Goal: Information Seeking & Learning: Check status

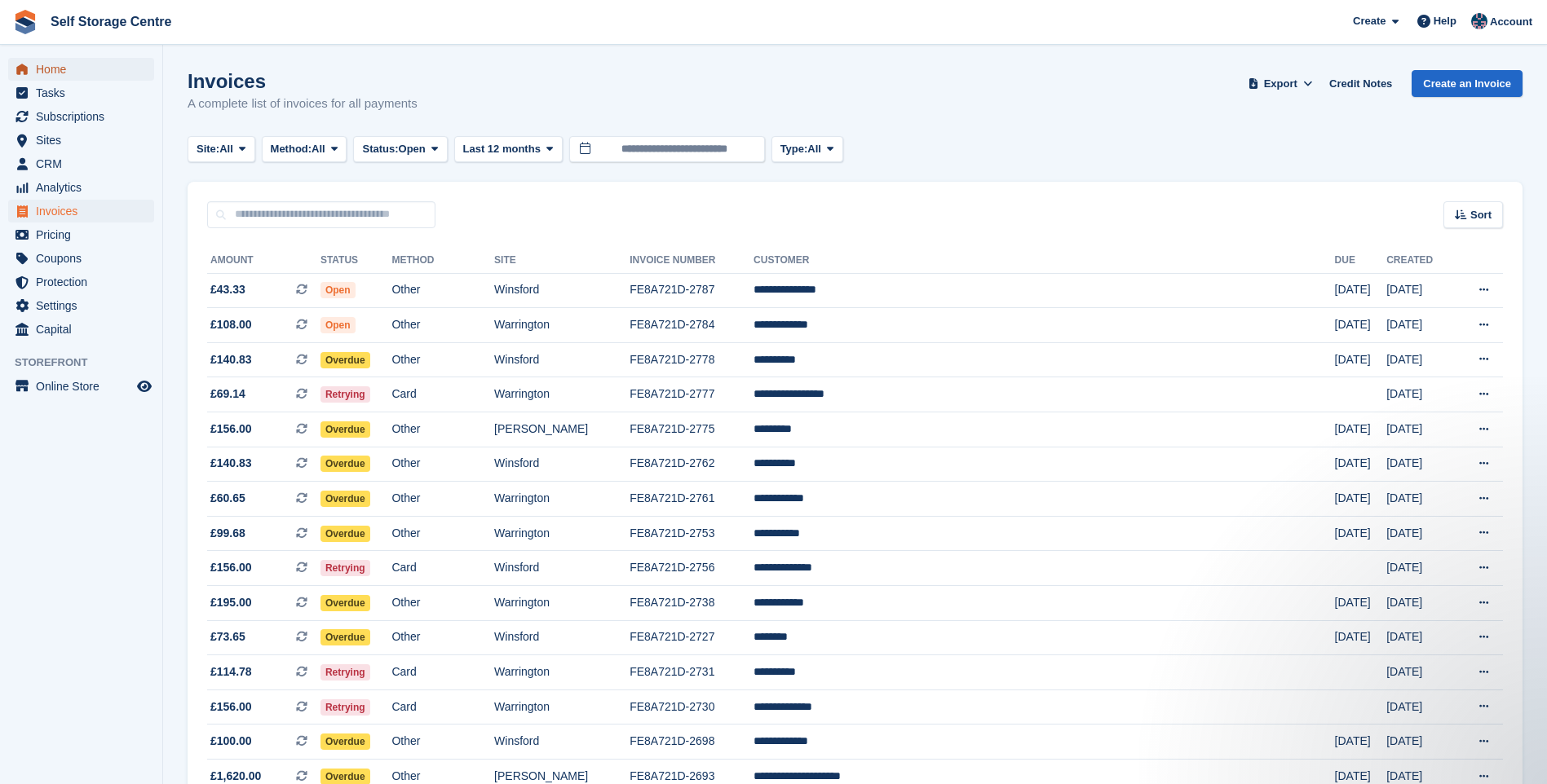
click at [47, 65] on span "Home" at bounding box center [85, 68] width 98 height 22
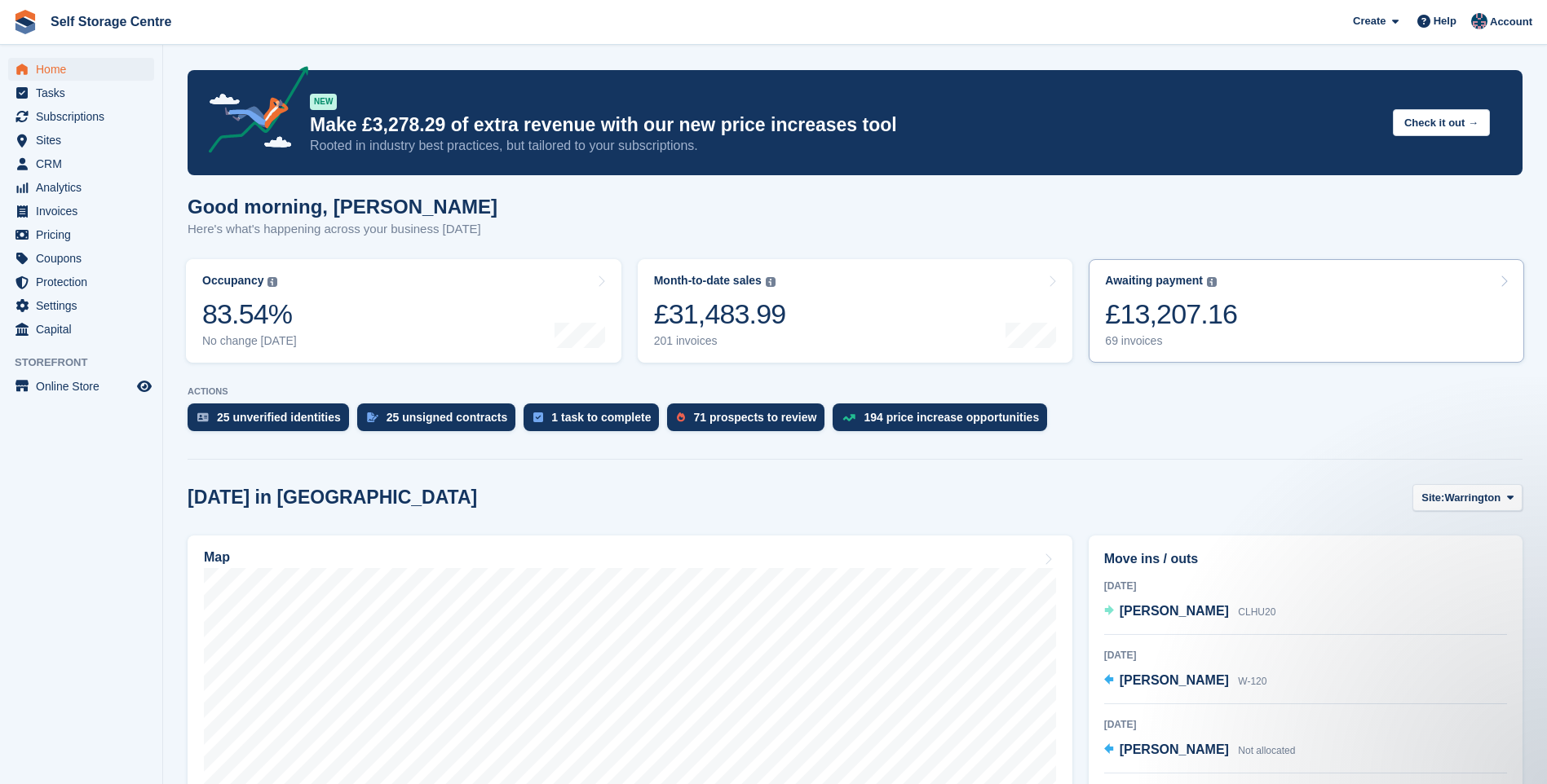
click at [1215, 318] on div "£13,207.16" at bounding box center [1171, 314] width 132 height 33
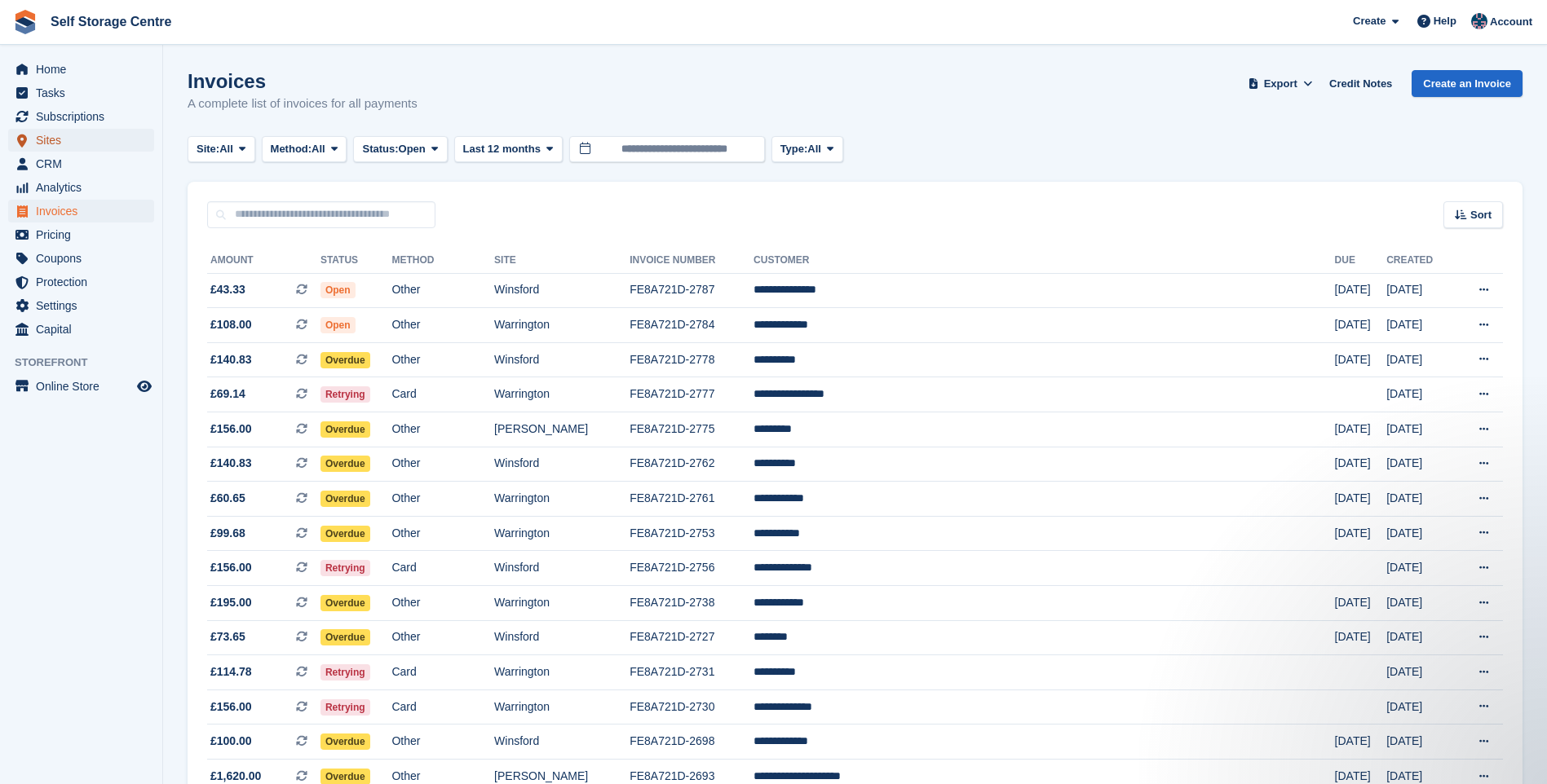
click at [60, 144] on span "Sites" at bounding box center [85, 140] width 98 height 22
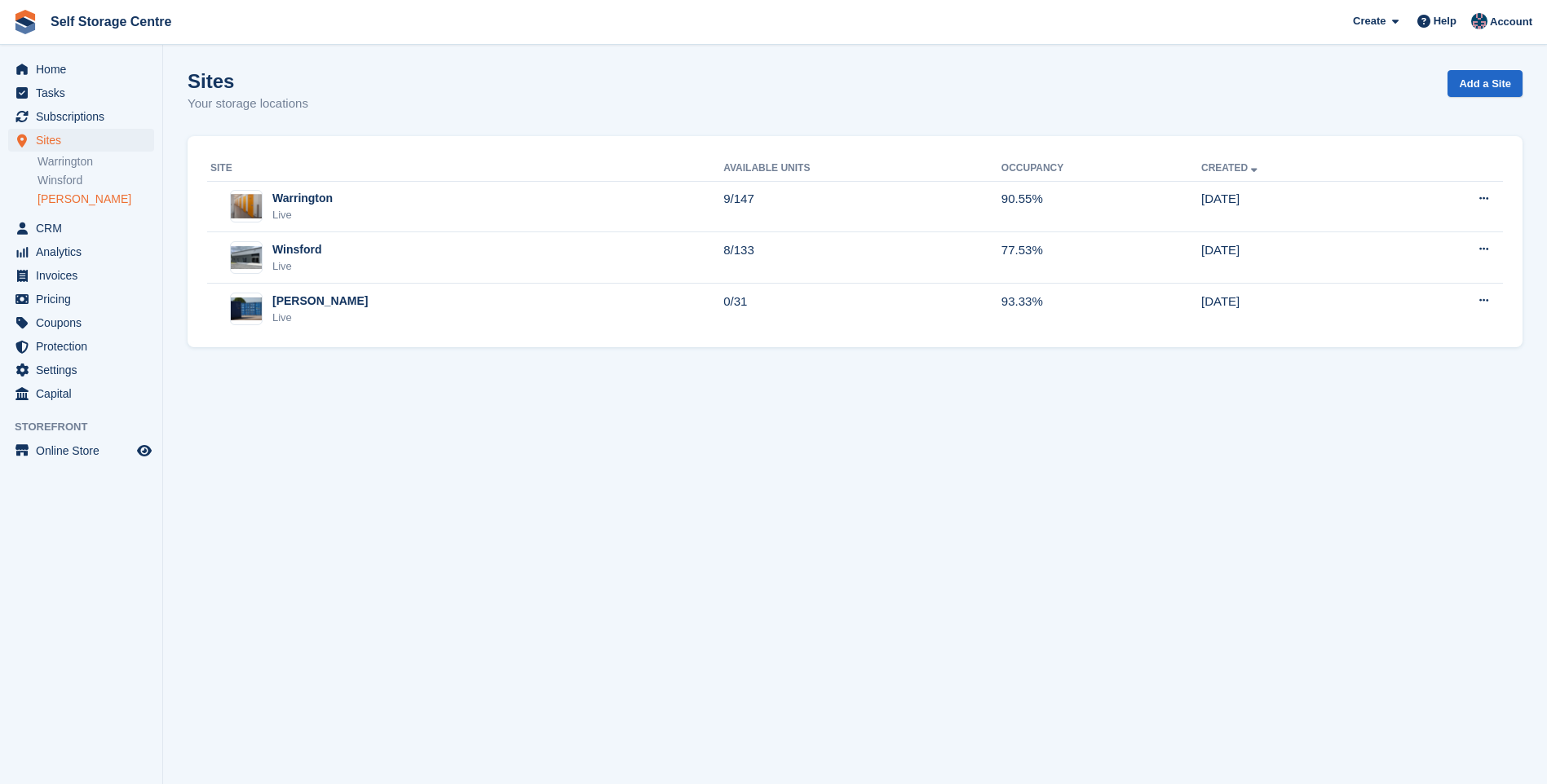
click at [67, 200] on link "[PERSON_NAME]" at bounding box center [95, 199] width 116 height 16
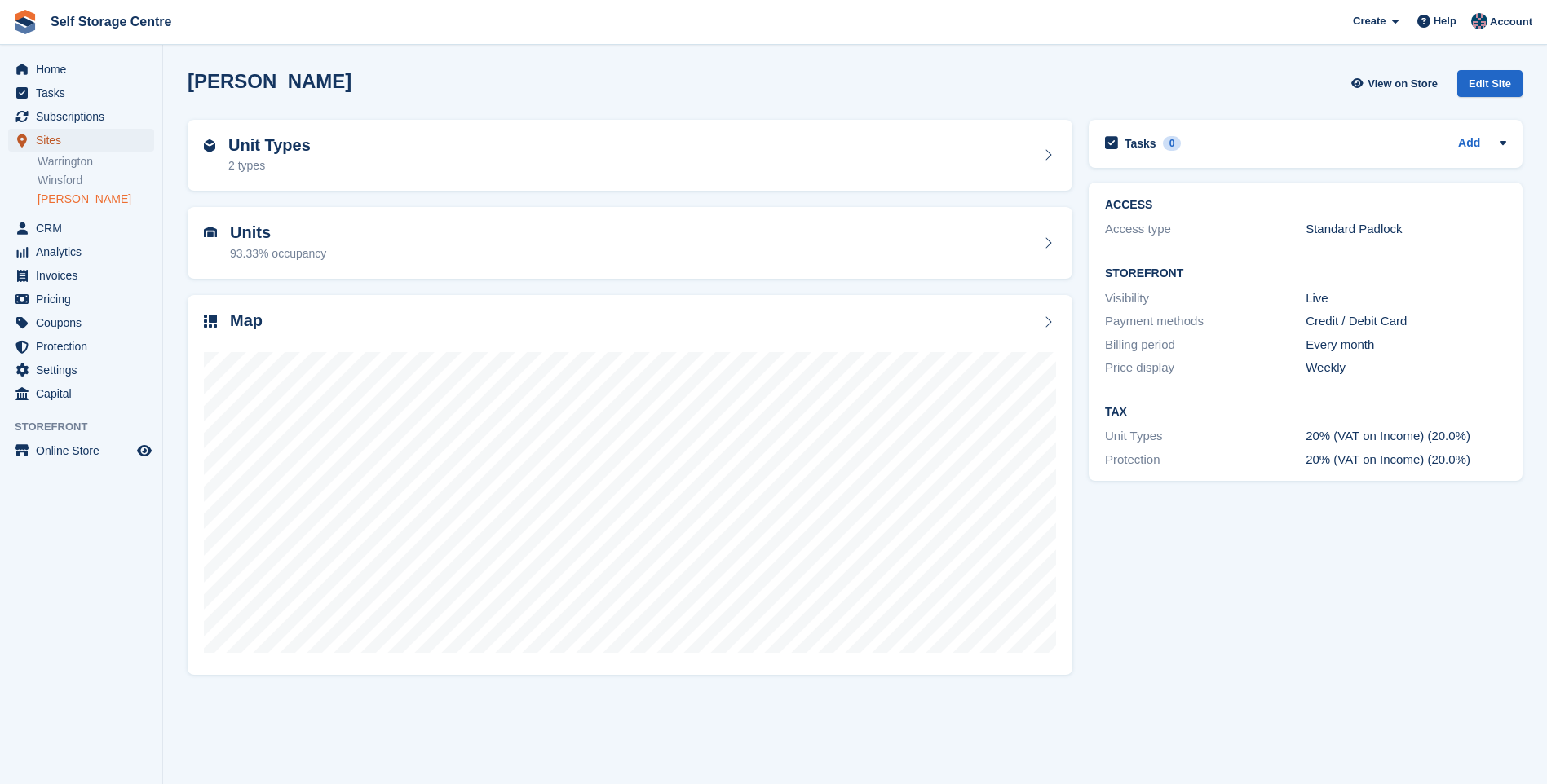
click at [58, 143] on span "Sites" at bounding box center [85, 140] width 98 height 22
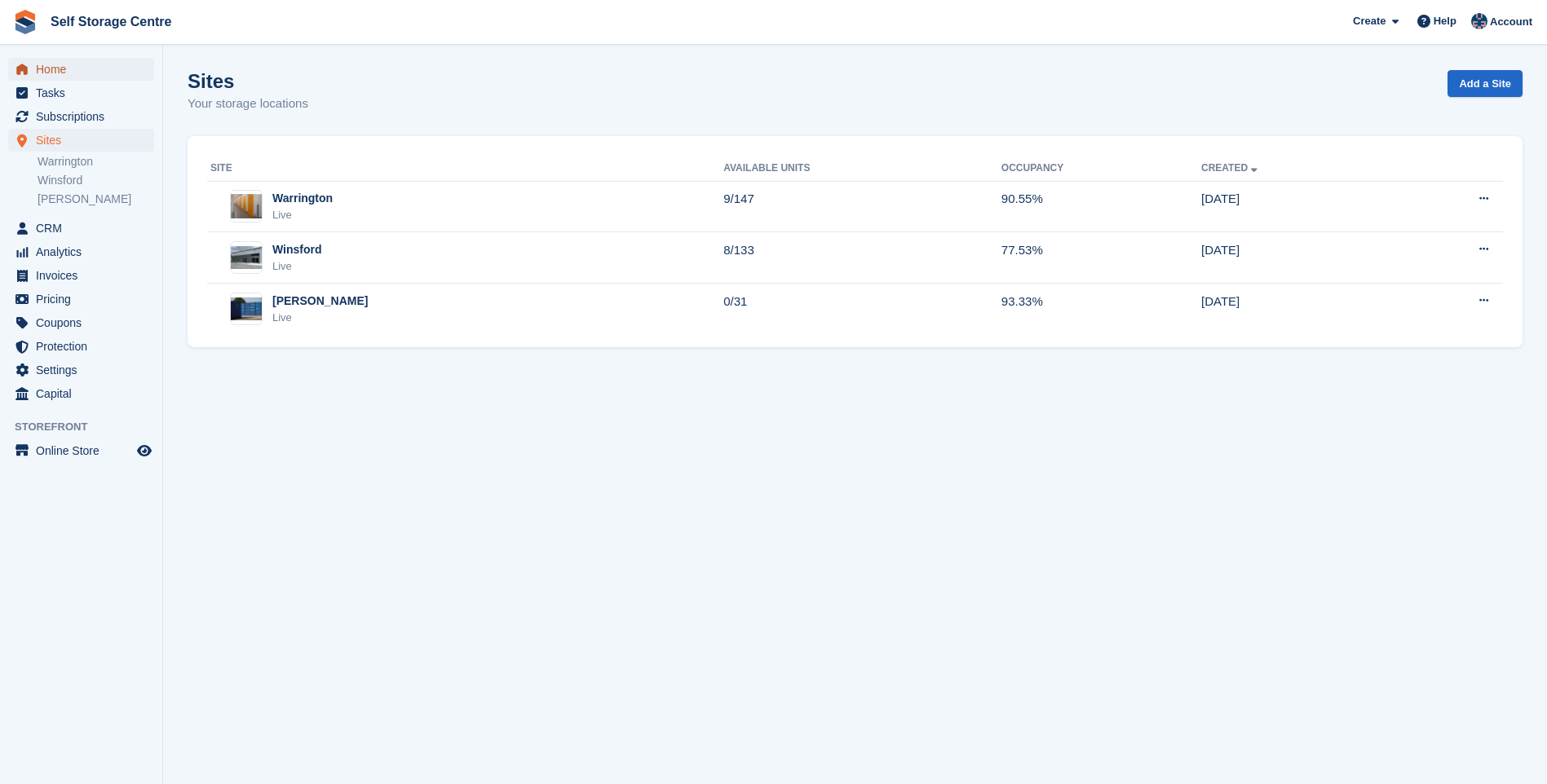
click at [62, 70] on span "Home" at bounding box center [85, 68] width 98 height 22
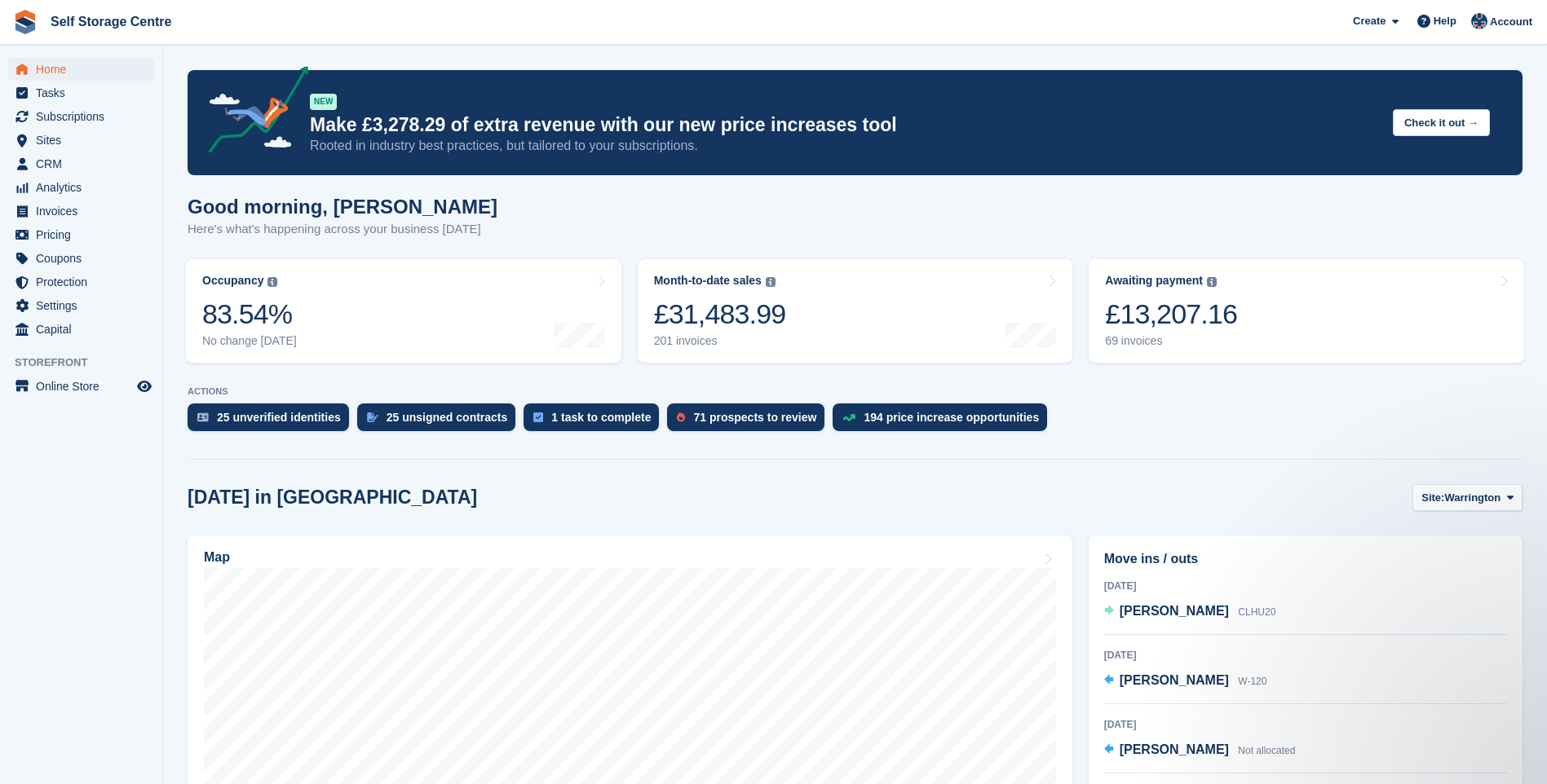
scroll to position [163, 0]
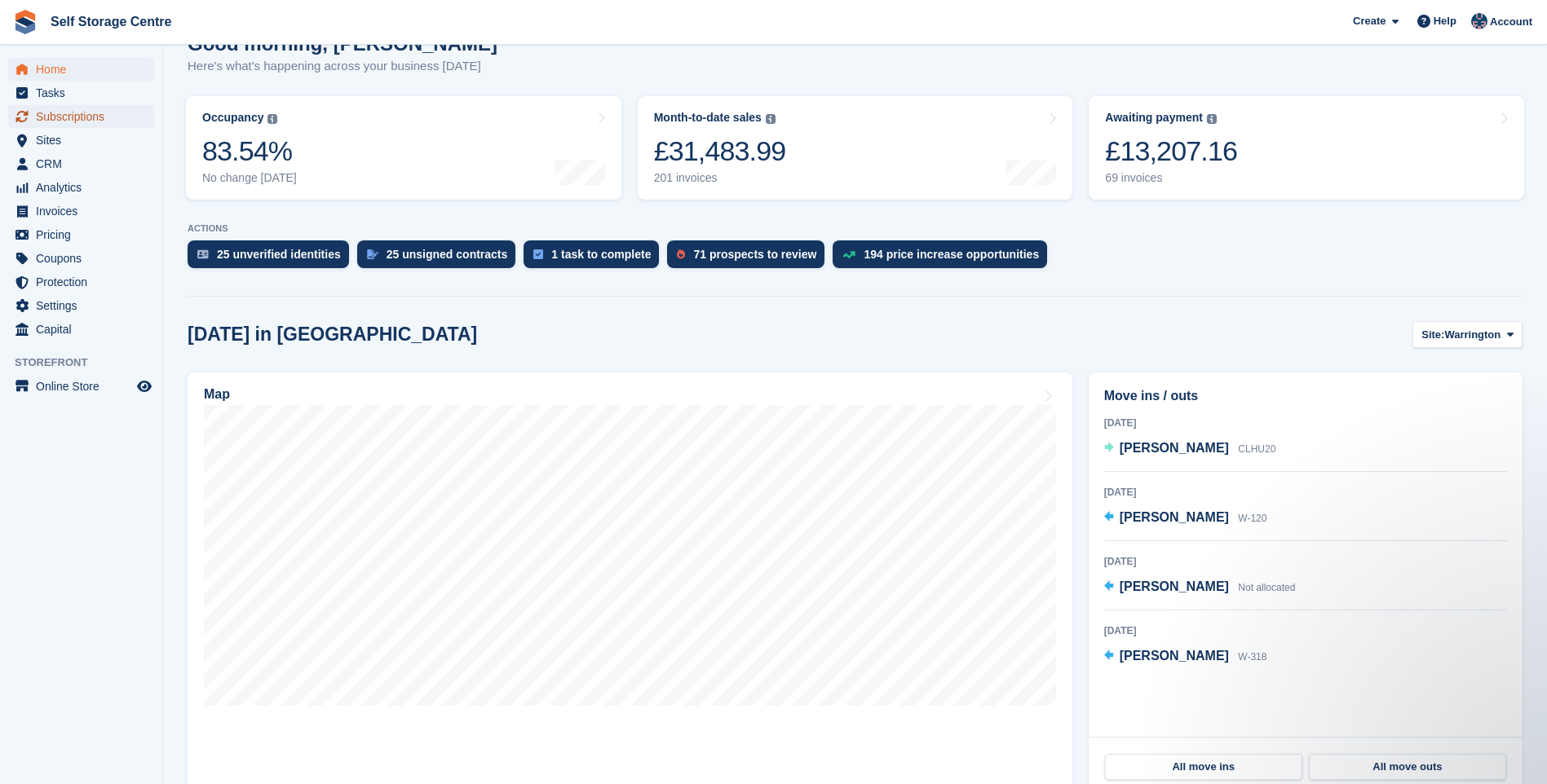
click at [81, 114] on span "Subscriptions" at bounding box center [85, 116] width 98 height 22
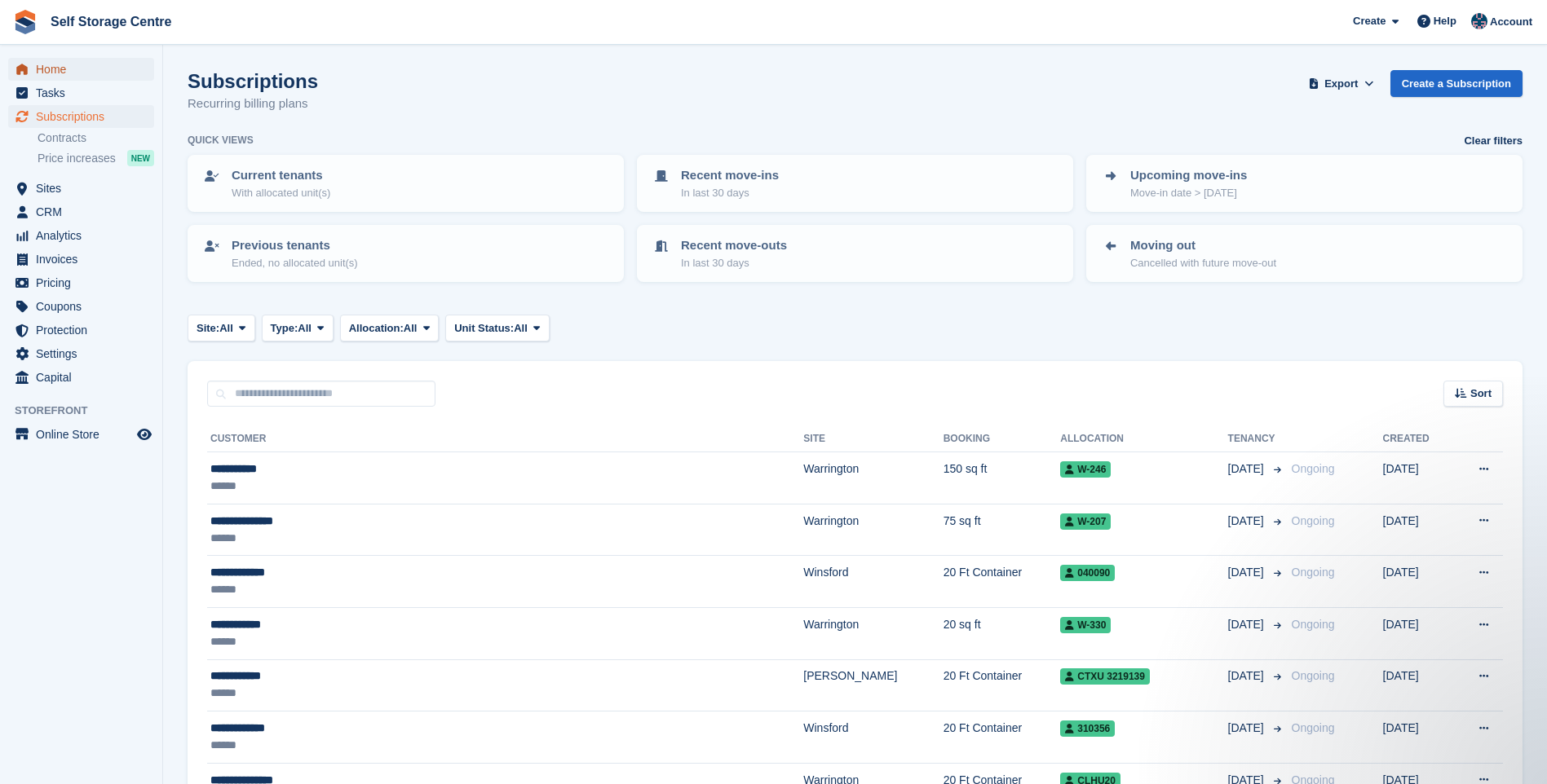
click at [58, 68] on span "Home" at bounding box center [85, 68] width 98 height 22
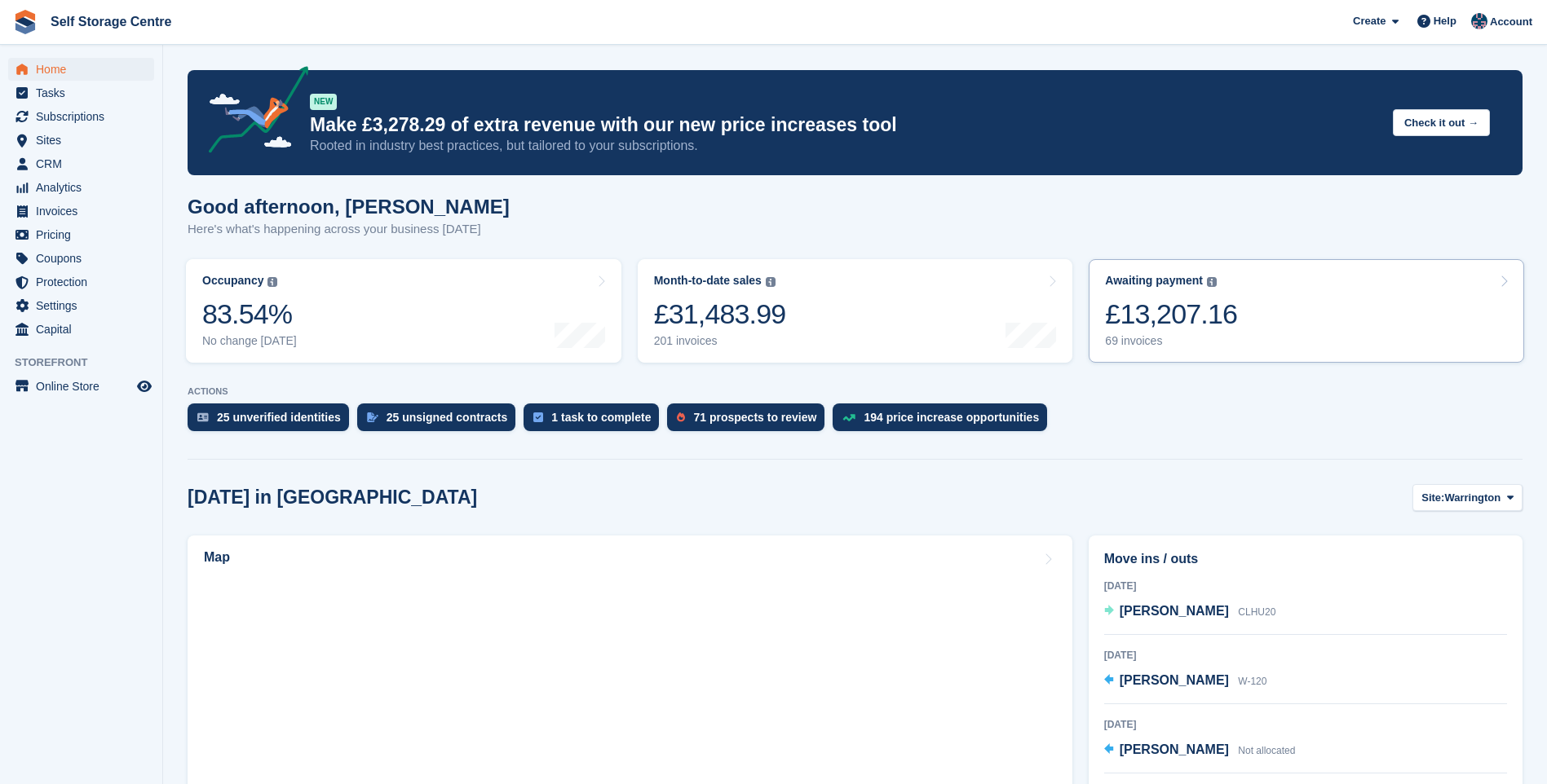
click at [1222, 306] on div "£13,207.16" at bounding box center [1171, 314] width 132 height 33
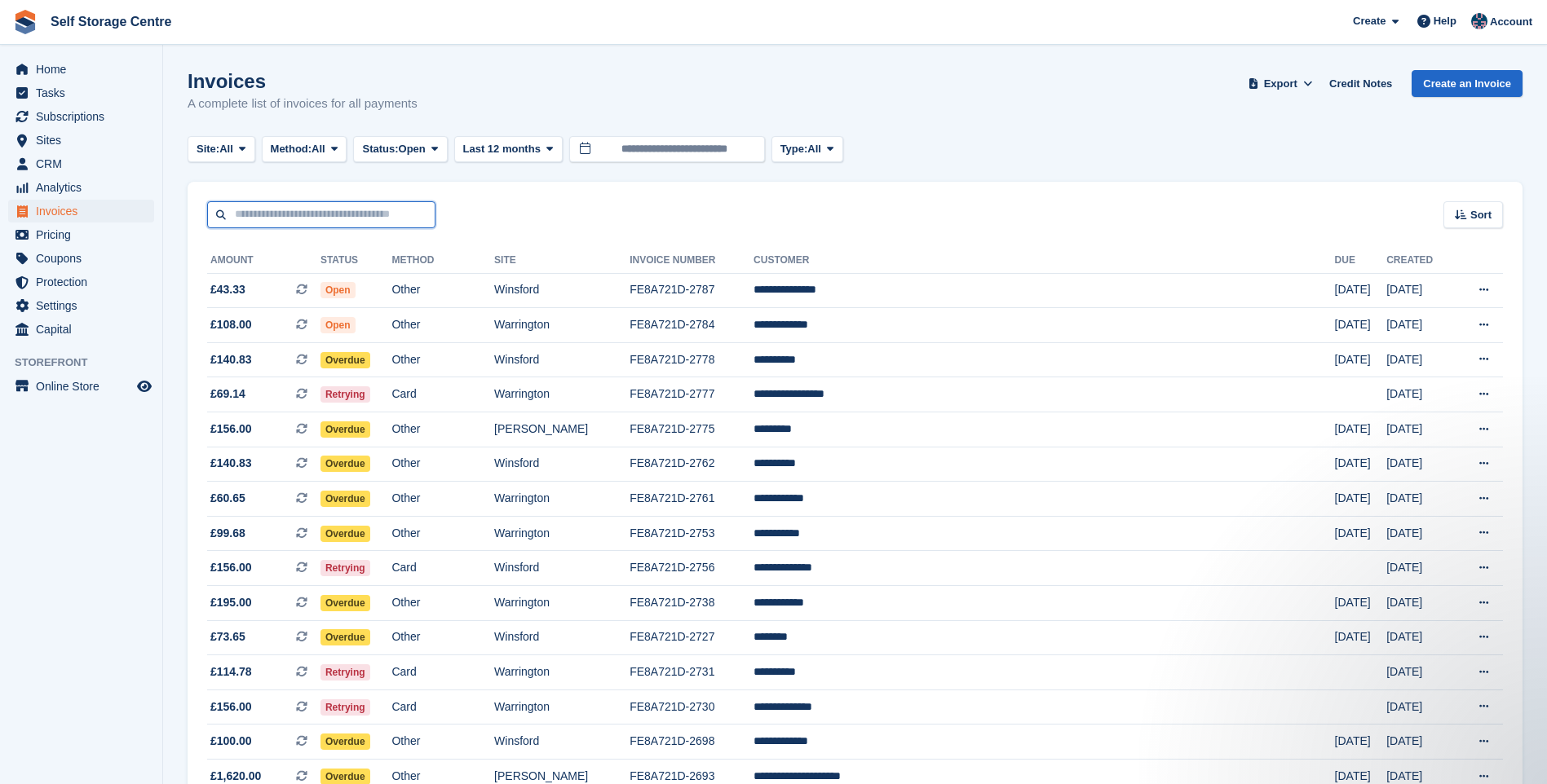
click at [270, 219] on input "text" at bounding box center [321, 215] width 228 height 27
type input "******"
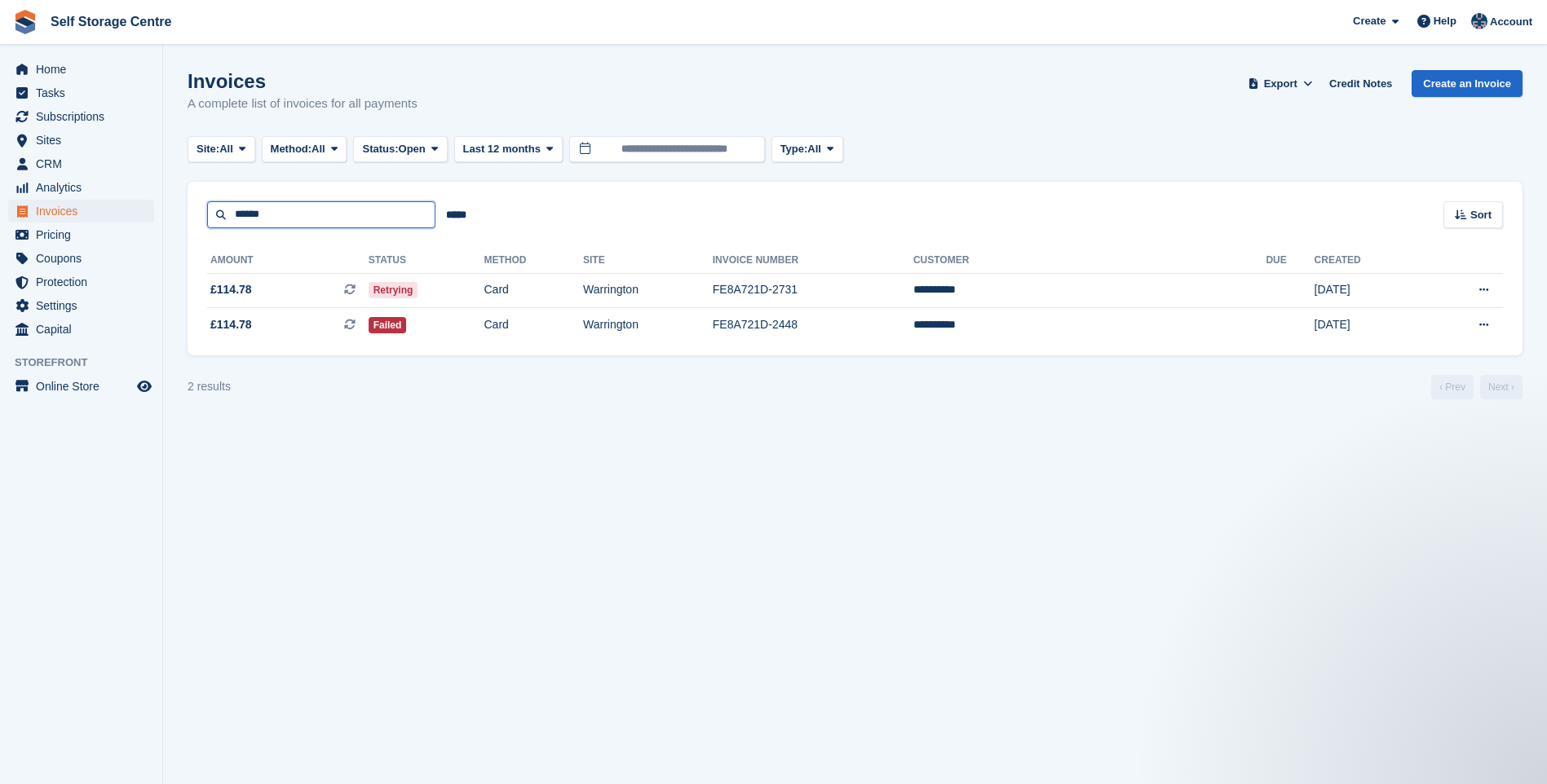
drag, startPoint x: 282, startPoint y: 215, endPoint x: 189, endPoint y: 213, distance: 93.0
click at [189, 213] on div "****** ***** Sort Sort by Date created Created (oldest first) Created (newest f…" at bounding box center [855, 205] width 1335 height 47
type input "****"
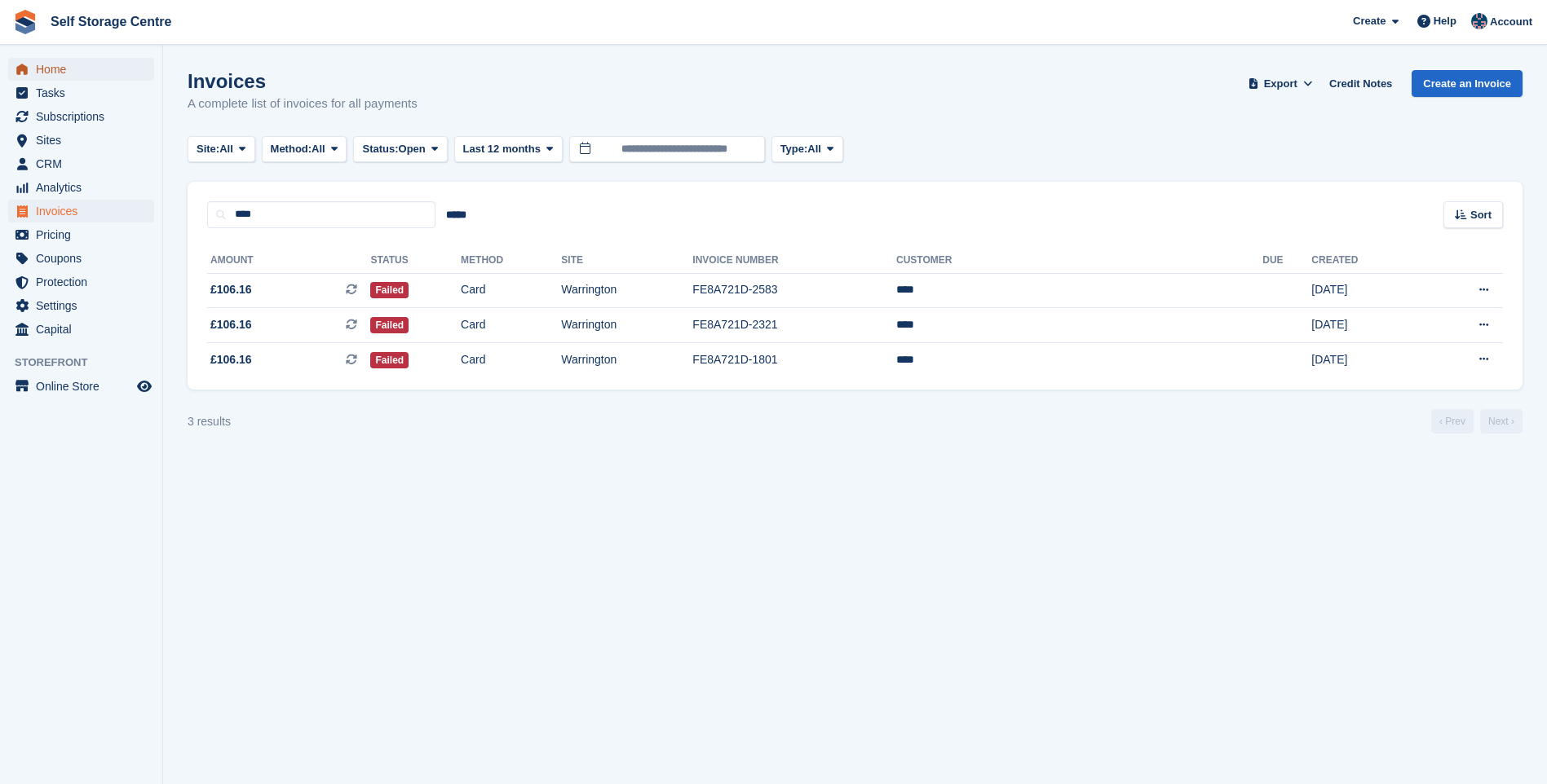
click at [73, 71] on span "Home" at bounding box center [85, 68] width 98 height 22
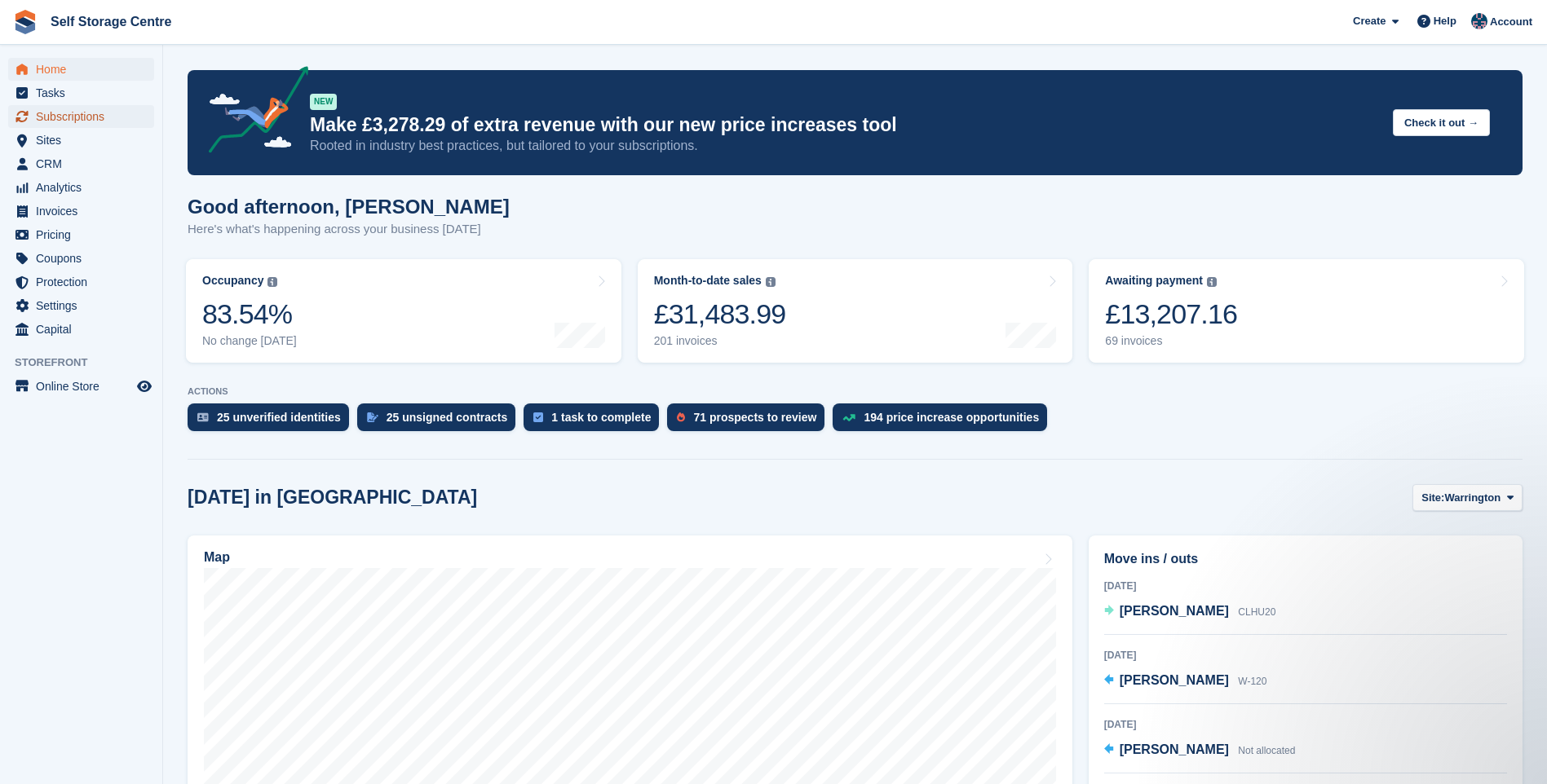
click at [56, 123] on span "Subscriptions" at bounding box center [85, 116] width 98 height 22
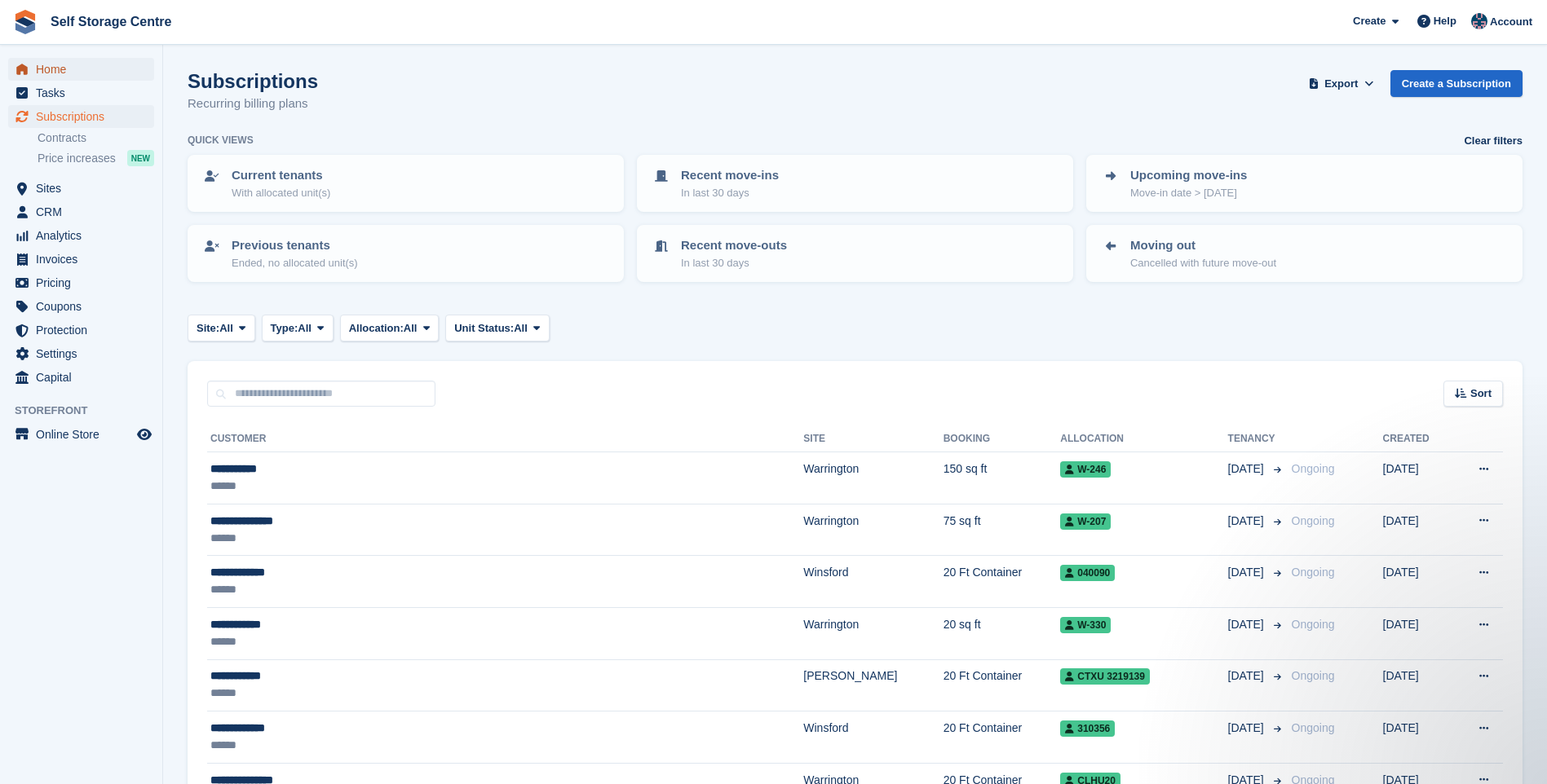
click at [57, 67] on span "Home" at bounding box center [85, 68] width 98 height 22
